Goal: Use online tool/utility

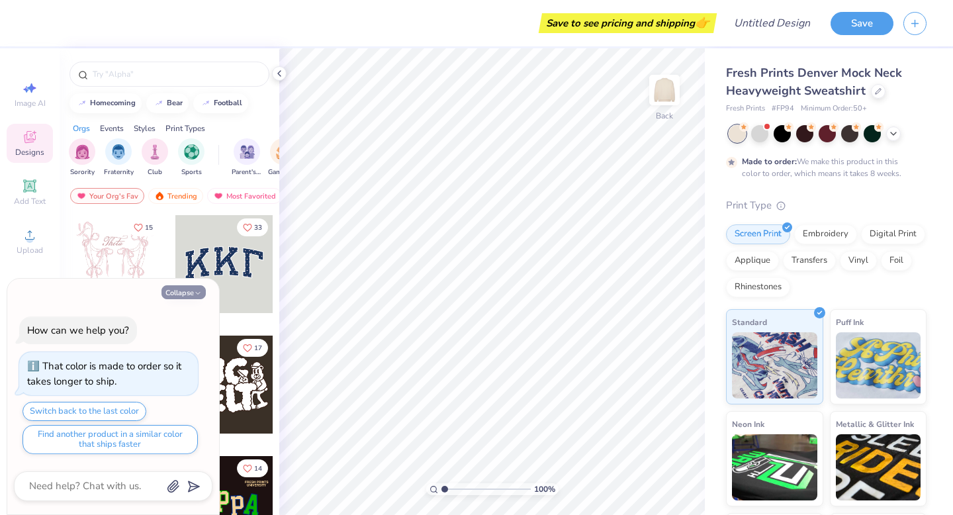
click at [185, 295] on button "Collapse" at bounding box center [183, 292] width 44 height 14
type textarea "x"
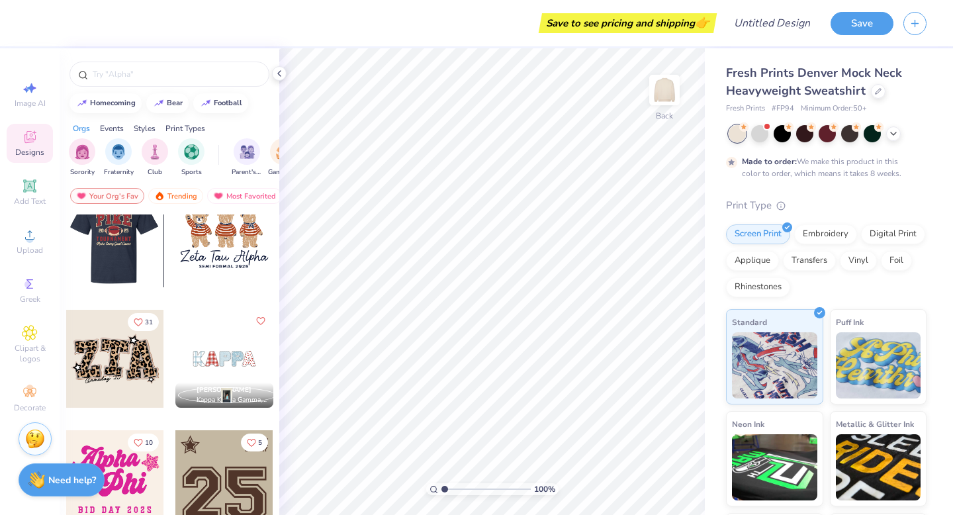
scroll to position [995, 0]
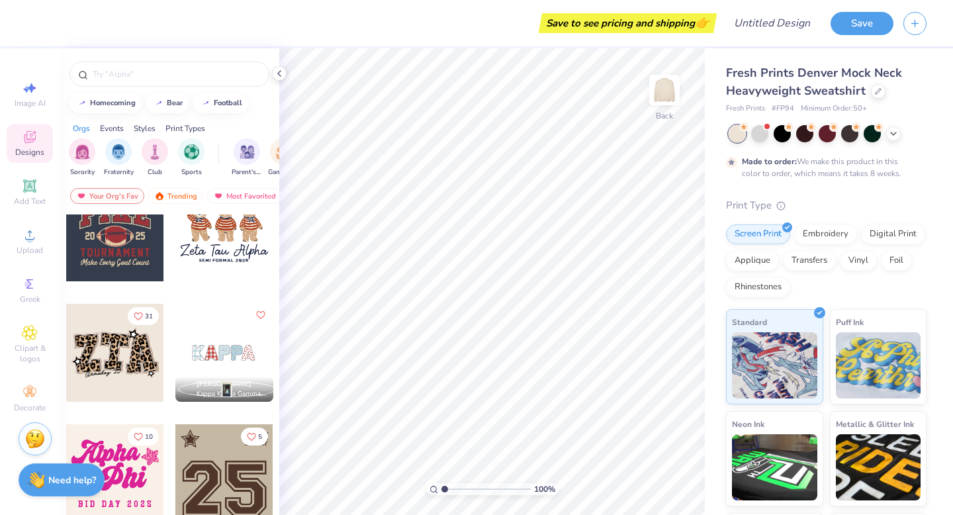
click at [217, 345] on div at bounding box center [126, 353] width 294 height 98
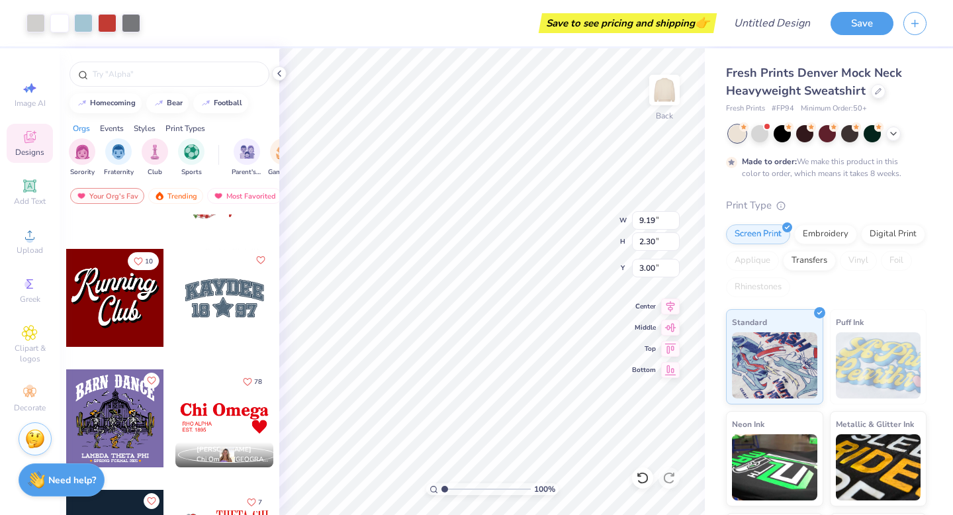
scroll to position [1788, 0]
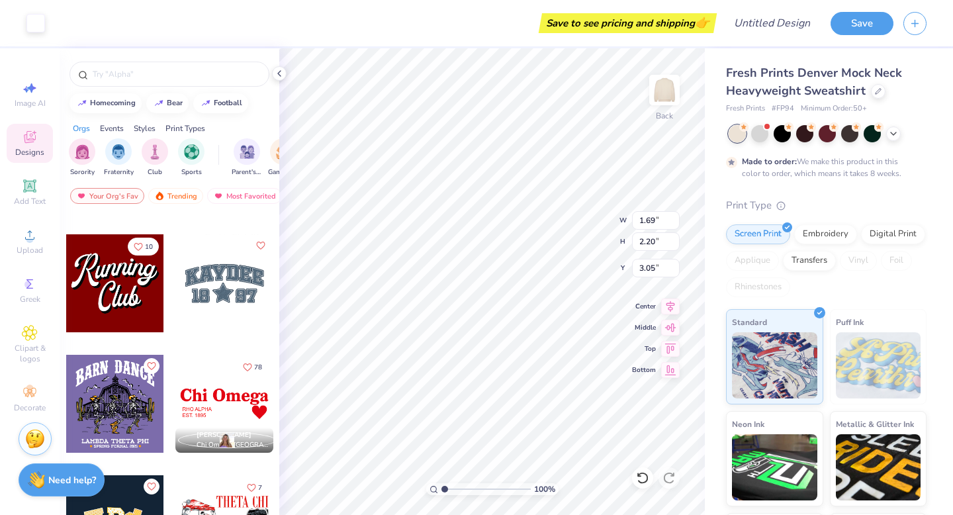
type input "1.69"
type input "2.20"
type input "3.05"
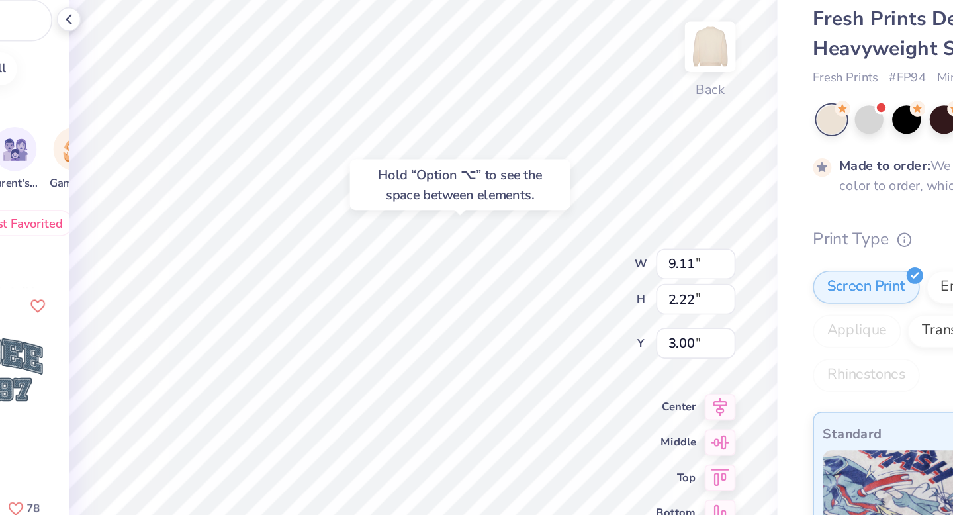
type input "3.00"
type input "11.33"
type input "2.76"
type input "4.70"
type input "2.82"
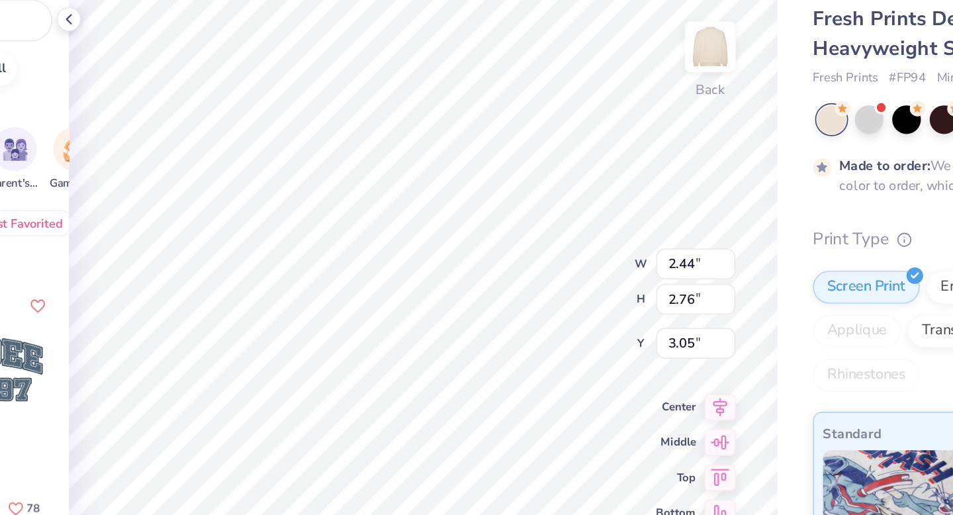
type input "2.44"
type input "2.76"
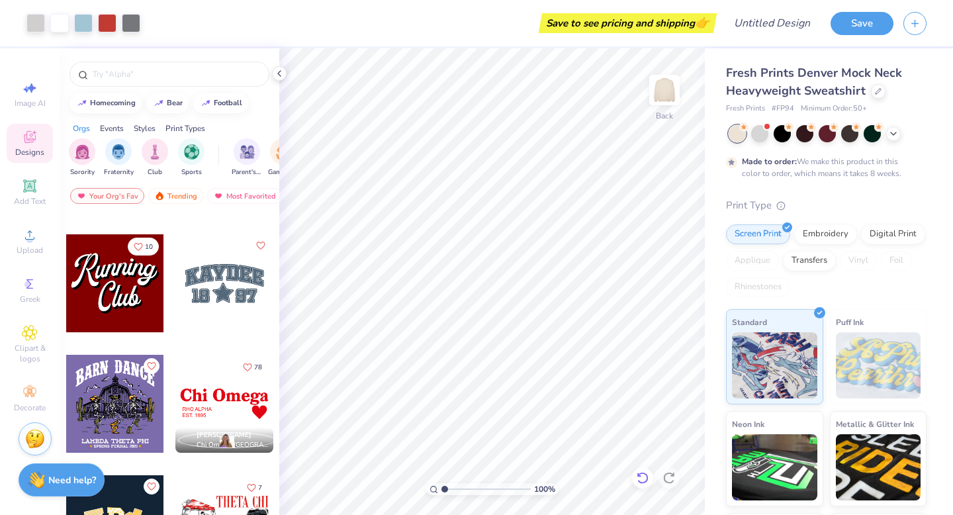
click at [638, 476] on icon at bounding box center [639, 474] width 3 height 3
click at [639, 476] on icon at bounding box center [639, 474] width 3 height 3
type input "11.64"
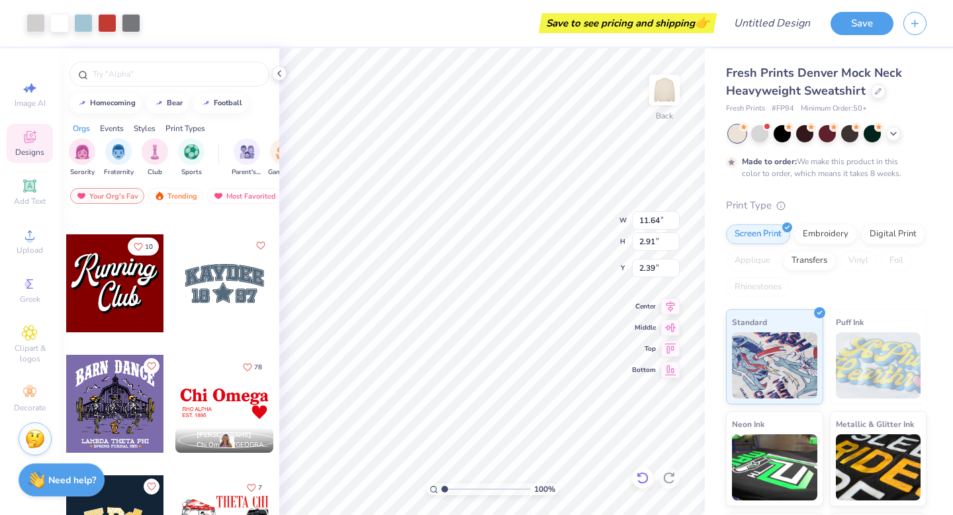
type input "2.91"
type input "2.39"
click at [646, 478] on icon at bounding box center [642, 477] width 13 height 13
type input "2.40"
click at [276, 75] on icon at bounding box center [279, 73] width 11 height 11
